Goal: Transaction & Acquisition: Purchase product/service

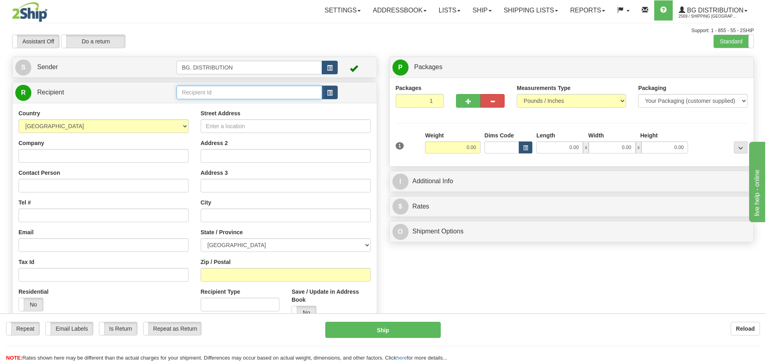
click at [245, 96] on input "text" at bounding box center [248, 93] width 145 height 14
type input "20066"
click button "Delete" at bounding box center [0, 0] width 0 height 0
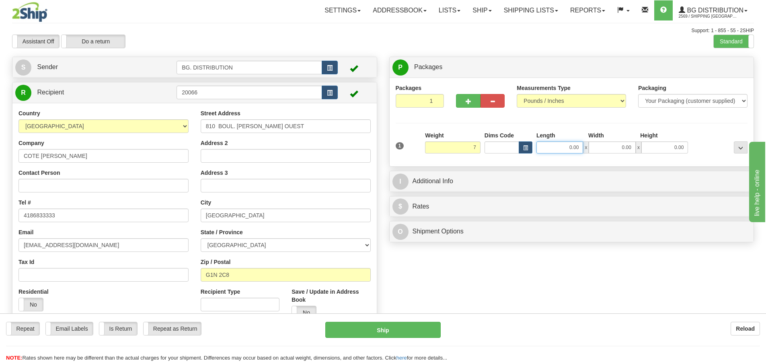
type input "7.00"
drag, startPoint x: 571, startPoint y: 147, endPoint x: 565, endPoint y: 143, distance: 7.0
click at [568, 145] on input "0.00" at bounding box center [559, 147] width 47 height 12
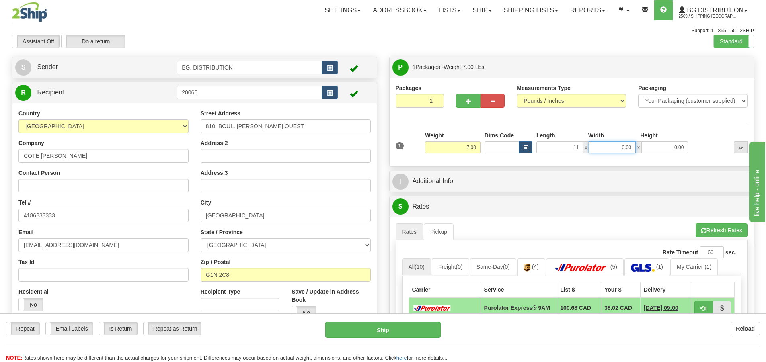
type input "11.00"
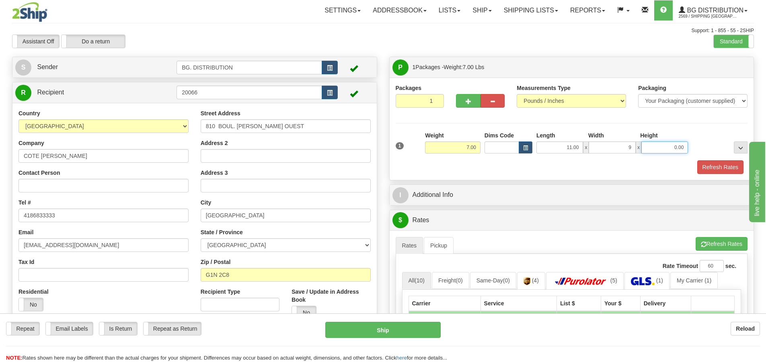
type input "9.00"
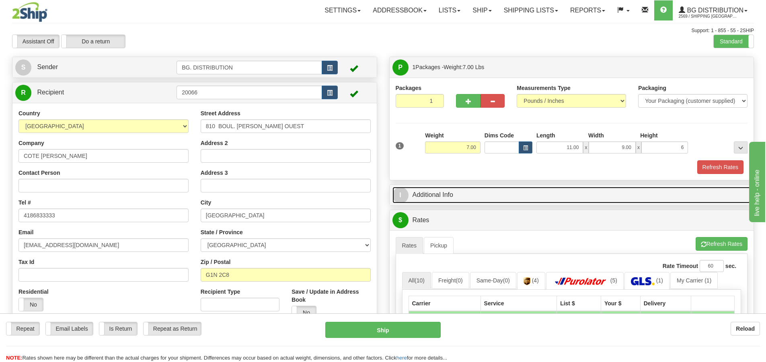
type input "6.00"
click at [409, 195] on link "I Additional Info" at bounding box center [571, 195] width 358 height 16
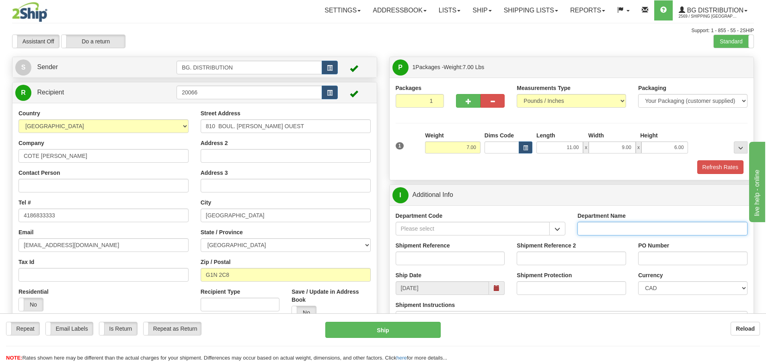
drag, startPoint x: 597, startPoint y: 224, endPoint x: 590, endPoint y: 217, distance: 9.4
click at [596, 221] on div "Department Name" at bounding box center [662, 224] width 170 height 24
type input "."
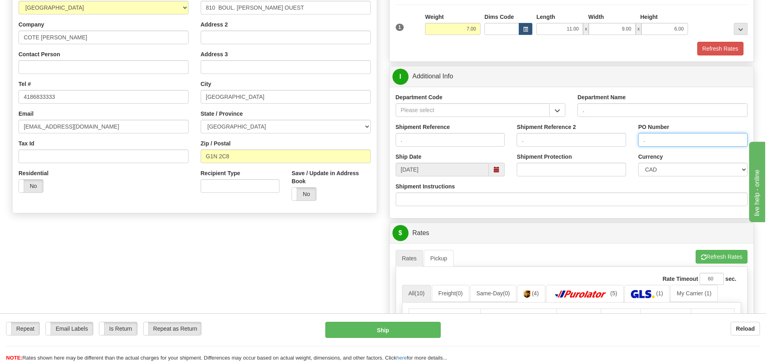
scroll to position [121, 0]
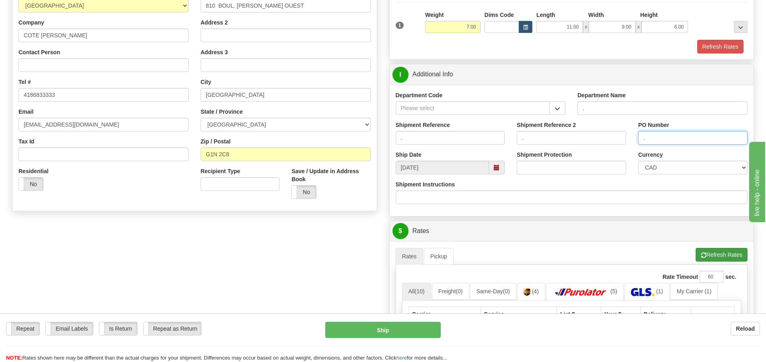
type input "."
click at [714, 250] on button "Refresh Rates" at bounding box center [721, 255] width 52 height 14
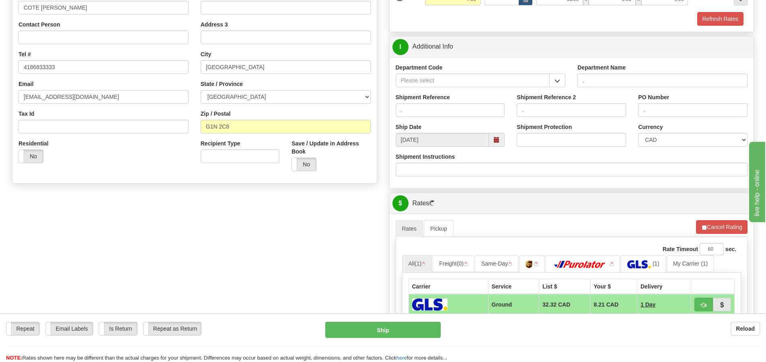
scroll to position [201, 0]
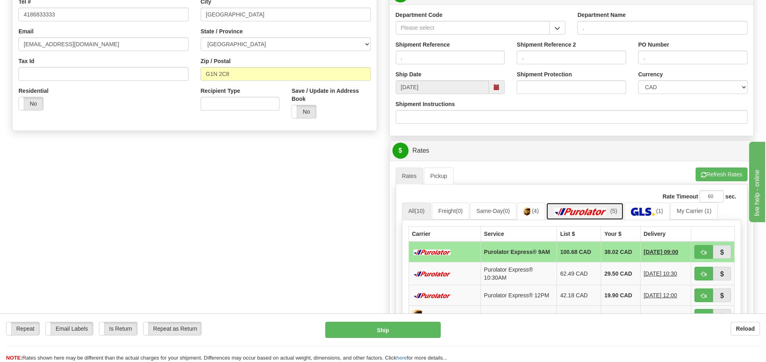
click at [600, 212] on img at bounding box center [580, 212] width 56 height 8
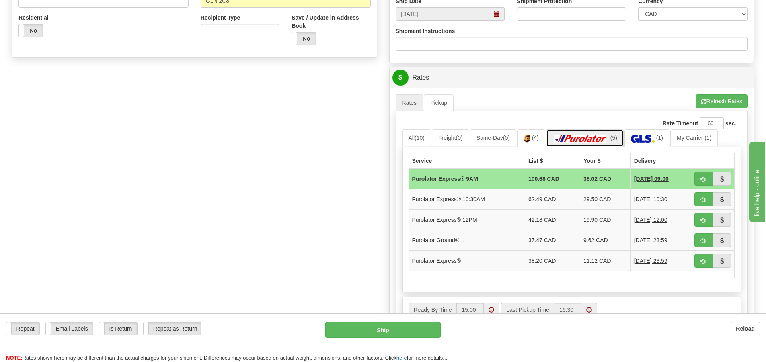
scroll to position [281, 0]
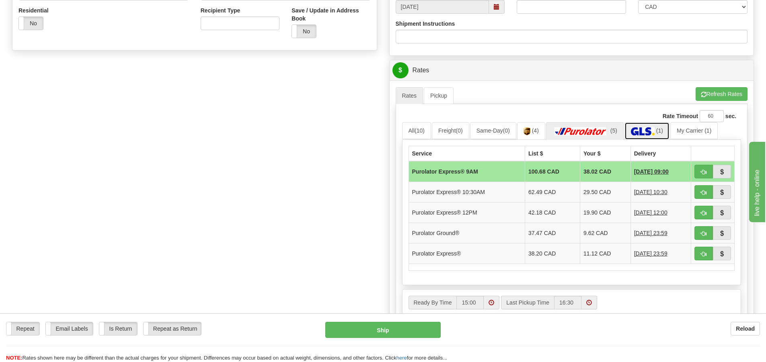
click at [654, 133] on img at bounding box center [643, 131] width 24 height 8
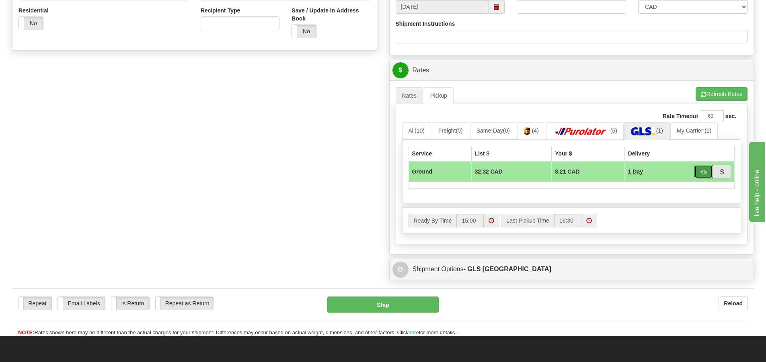
click at [697, 169] on button "button" at bounding box center [703, 172] width 18 height 14
type input "1"
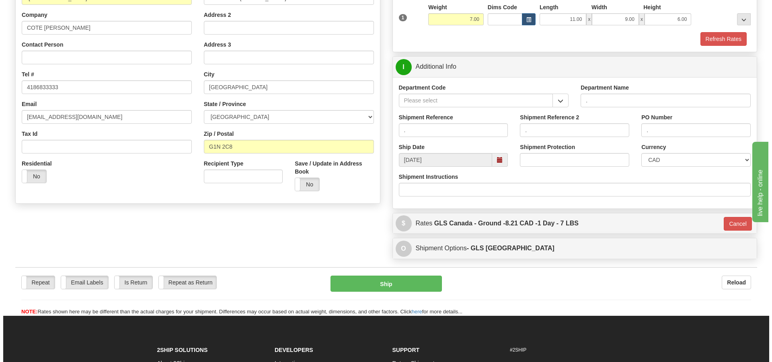
scroll to position [48, 0]
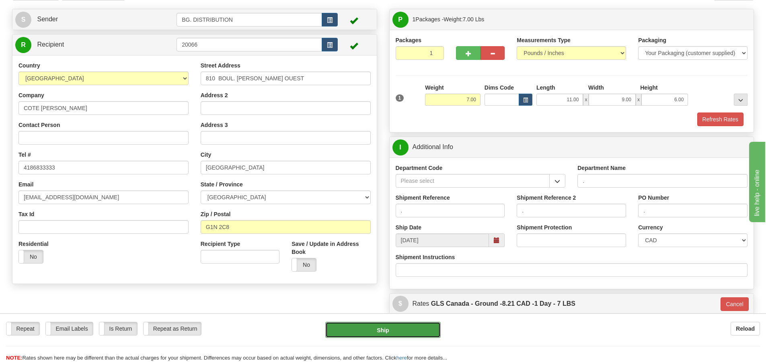
click at [396, 335] on button "Ship" at bounding box center [382, 330] width 115 height 16
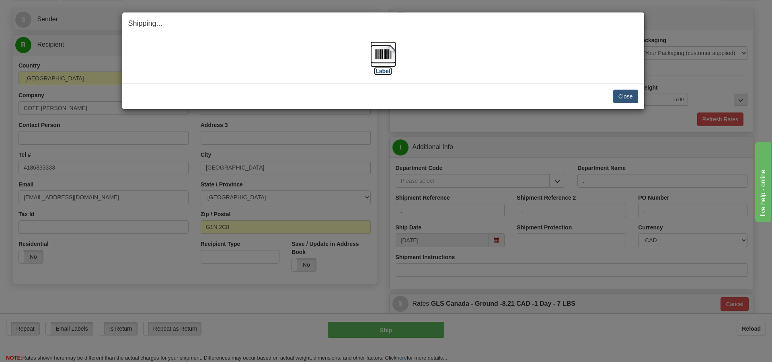
click at [386, 72] on label "[Label]" at bounding box center [383, 71] width 18 height 8
click at [620, 96] on button "Close" at bounding box center [625, 97] width 25 height 14
